Goal: Transaction & Acquisition: Purchase product/service

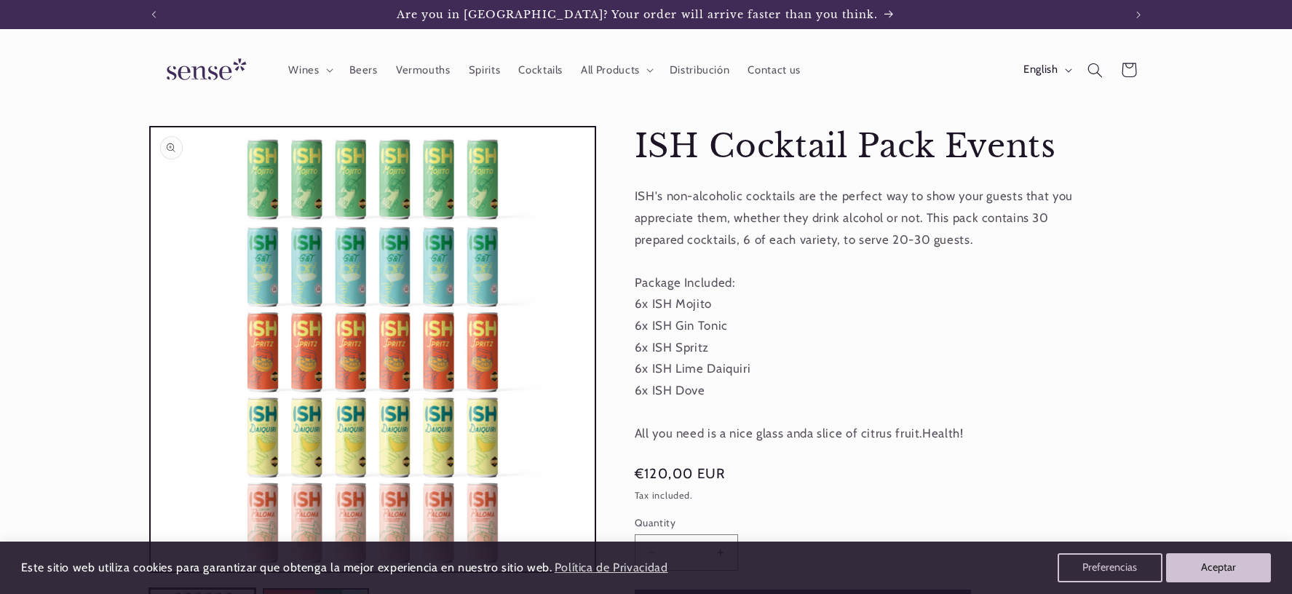
scroll to position [175, 0]
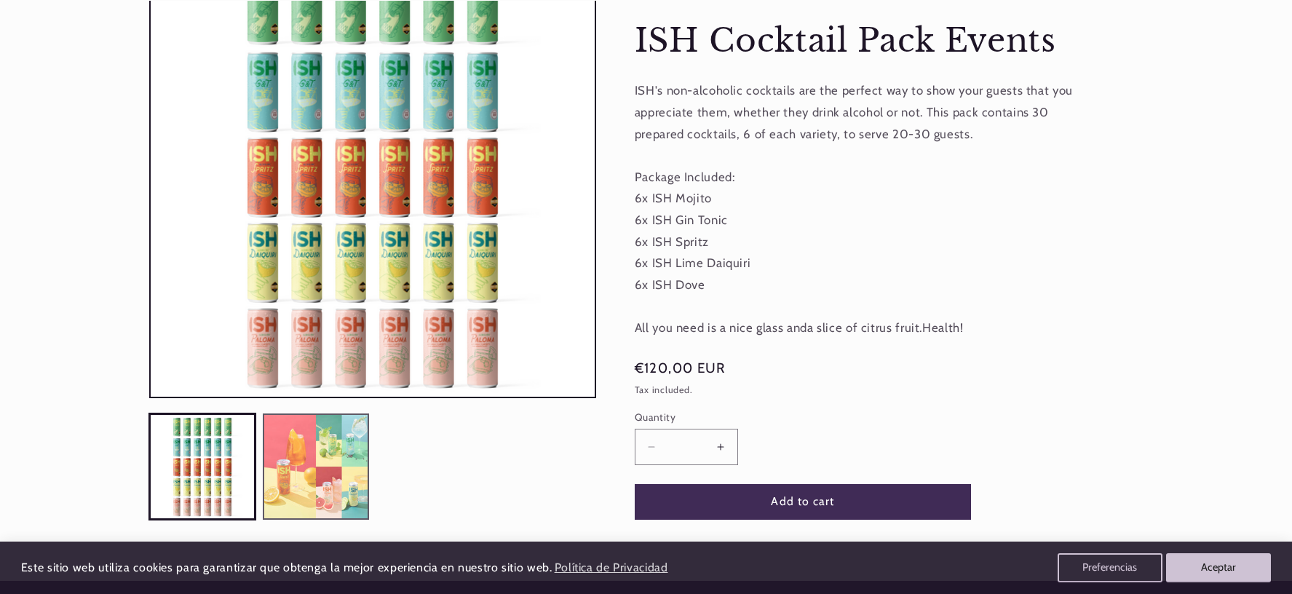
click at [302, 440] on button "Load image 2 in gallery view" at bounding box center [316, 467] width 106 height 106
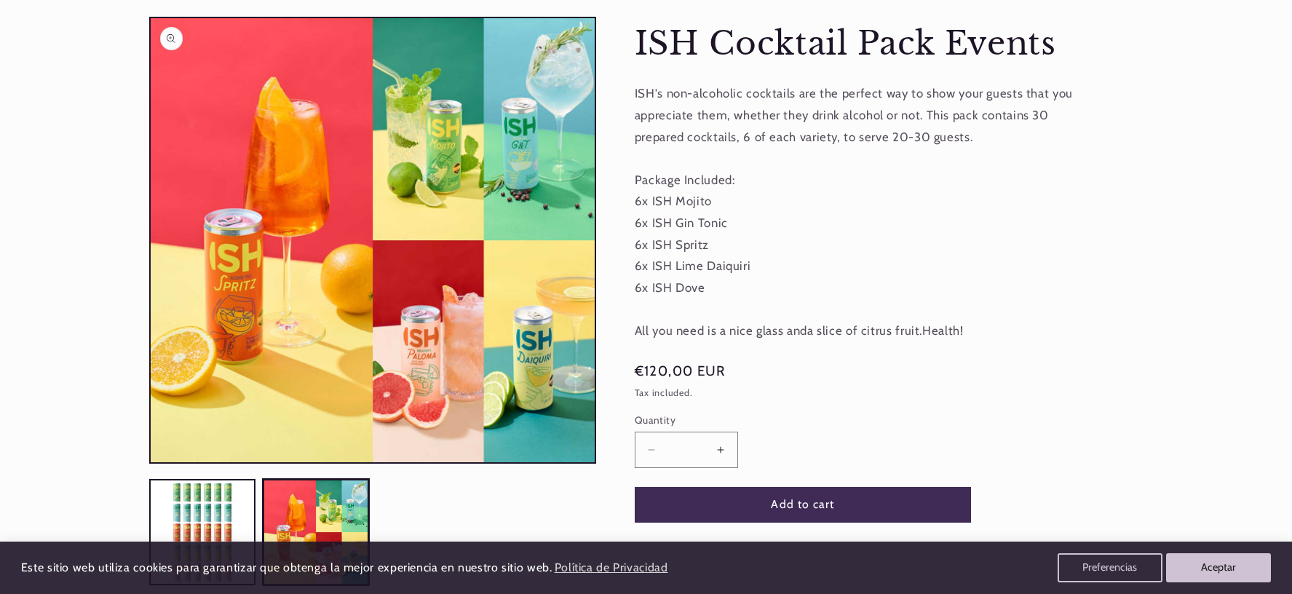
scroll to position [183, 0]
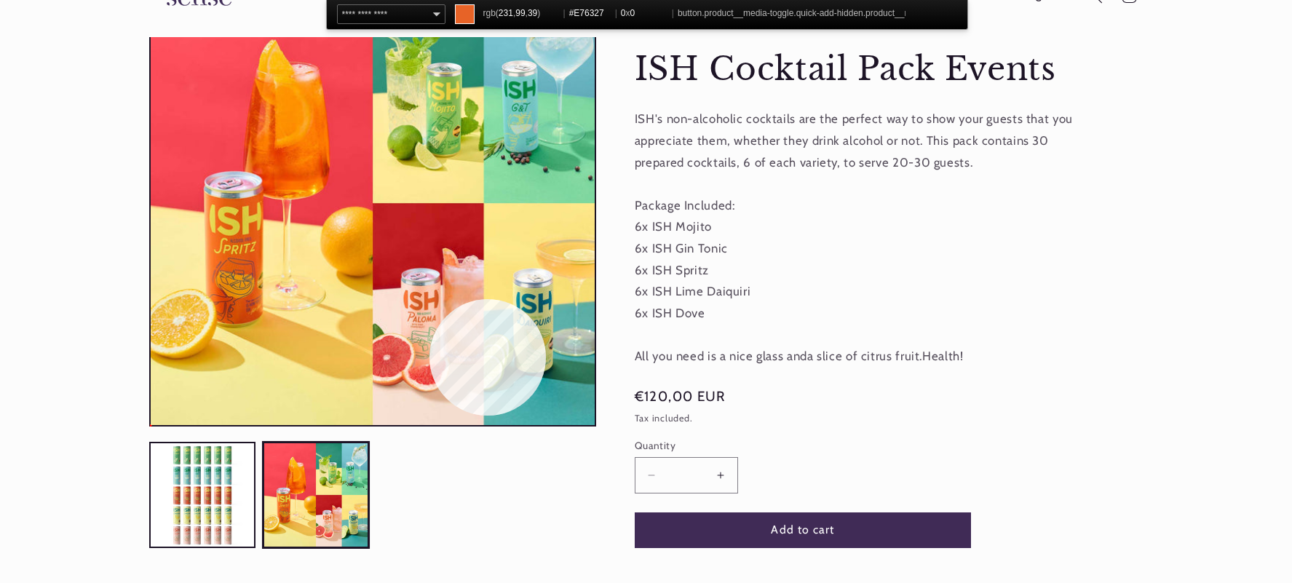
click at [151, 425] on button "Open media 2 in modal" at bounding box center [151, 425] width 0 height 0
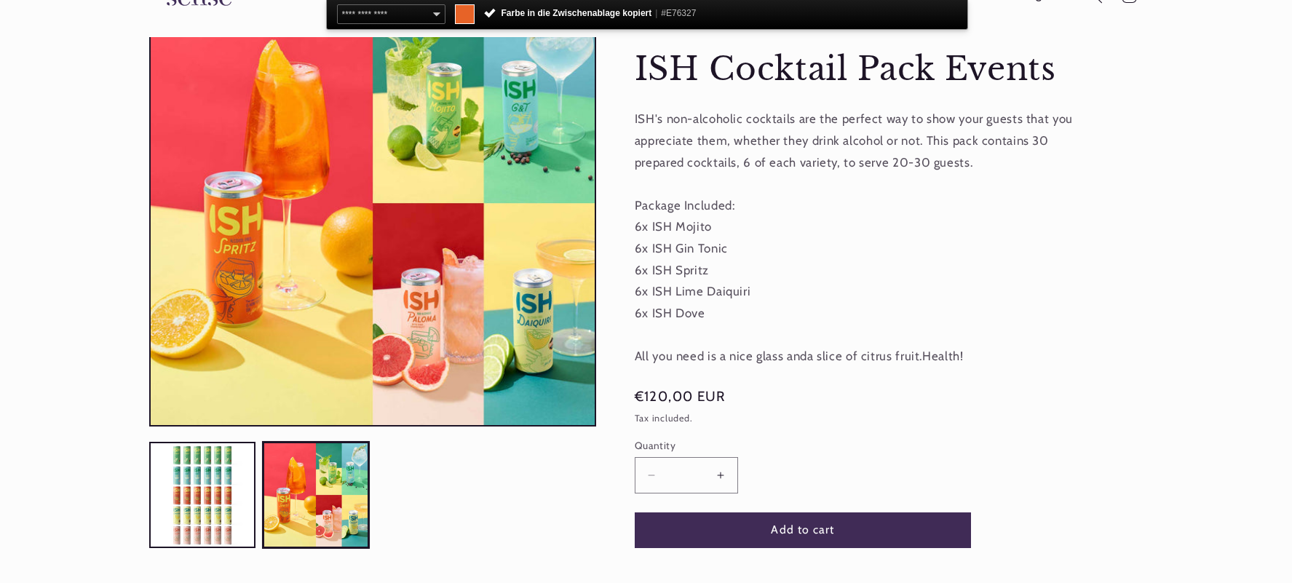
click at [697, 3] on div "**********" at bounding box center [647, 15] width 642 height 30
click at [688, 12] on span "#E76327" at bounding box center [678, 13] width 35 height 10
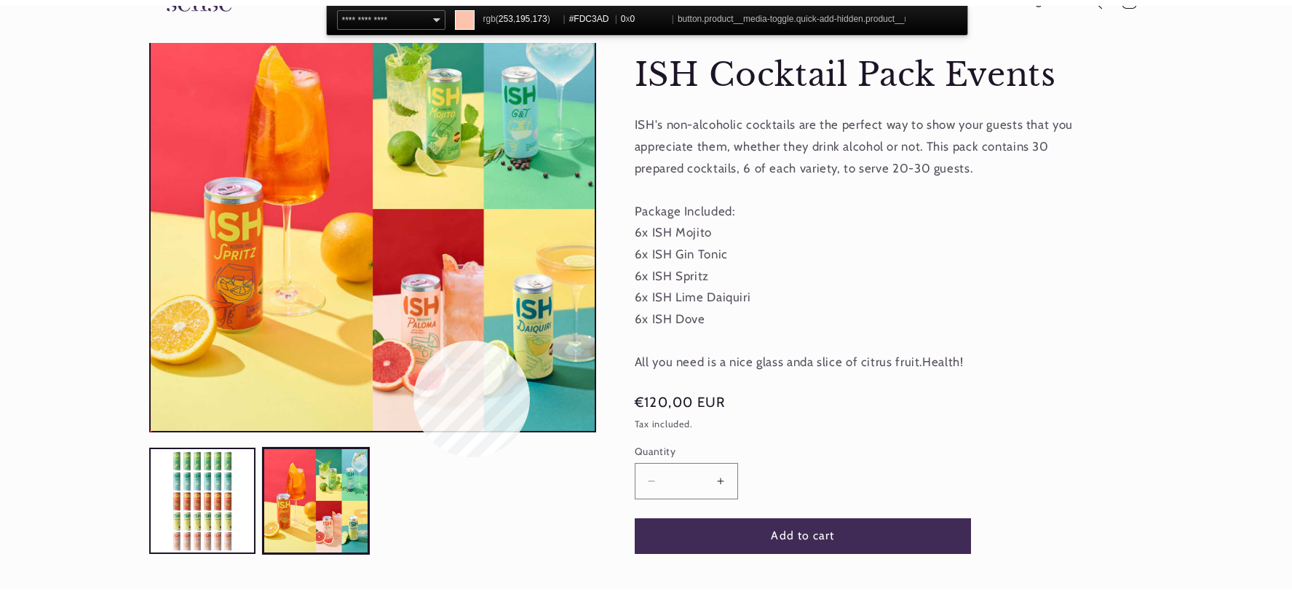
scroll to position [0, 0]
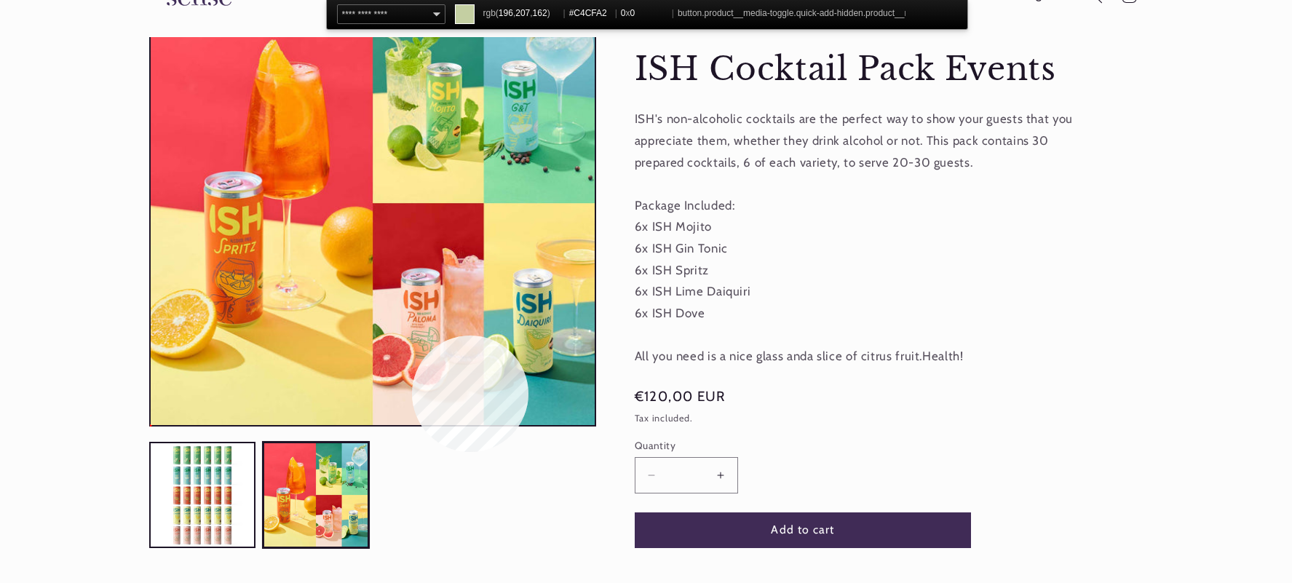
copy span "E76327"
click at [151, 425] on button "Open media 2 in modal" at bounding box center [151, 425] width 0 height 0
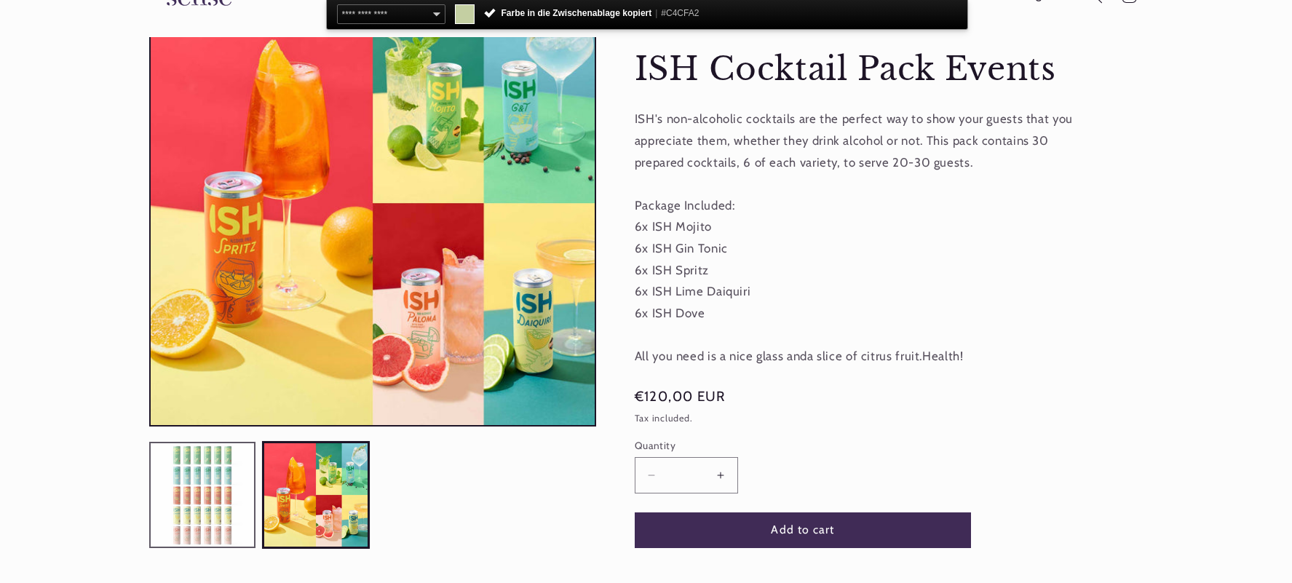
click at [232, 493] on button "Load image 1 in gallery view" at bounding box center [202, 495] width 106 height 106
